Goal: Information Seeking & Learning: Learn about a topic

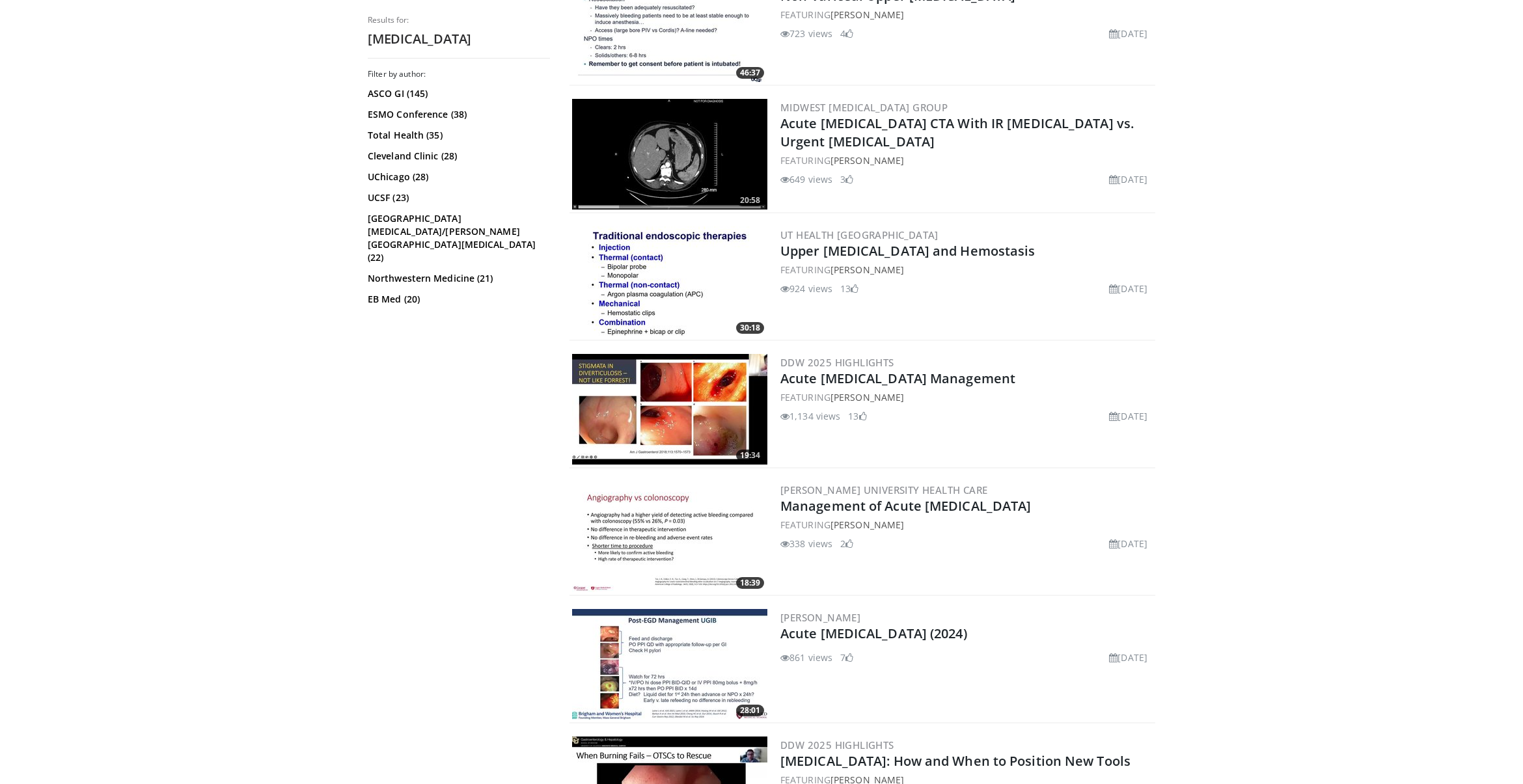
scroll to position [944, 0]
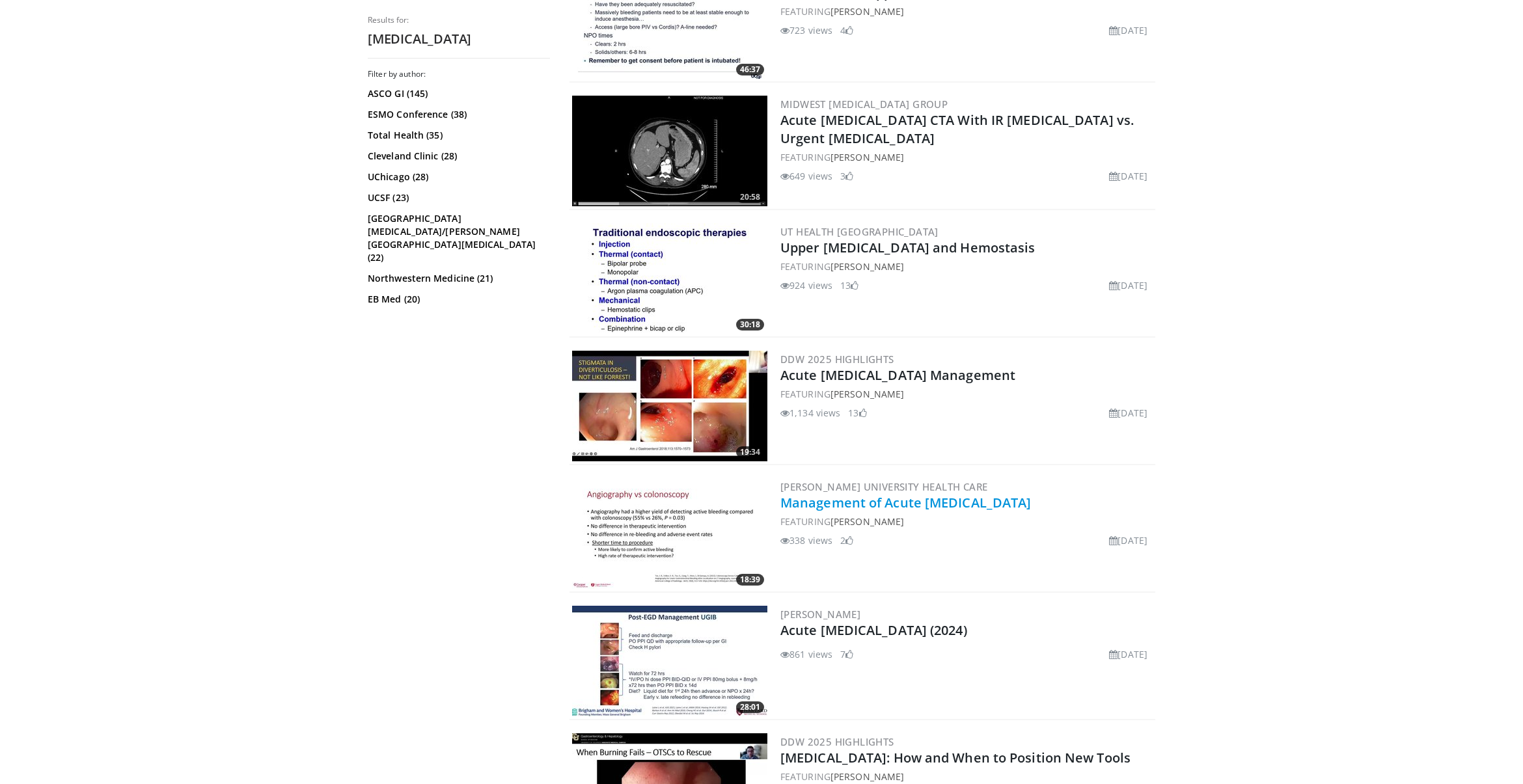
click at [835, 502] on link "Management of Acute [MEDICAL_DATA]" at bounding box center [905, 503] width 250 height 17
